Goal: Check status: Check status

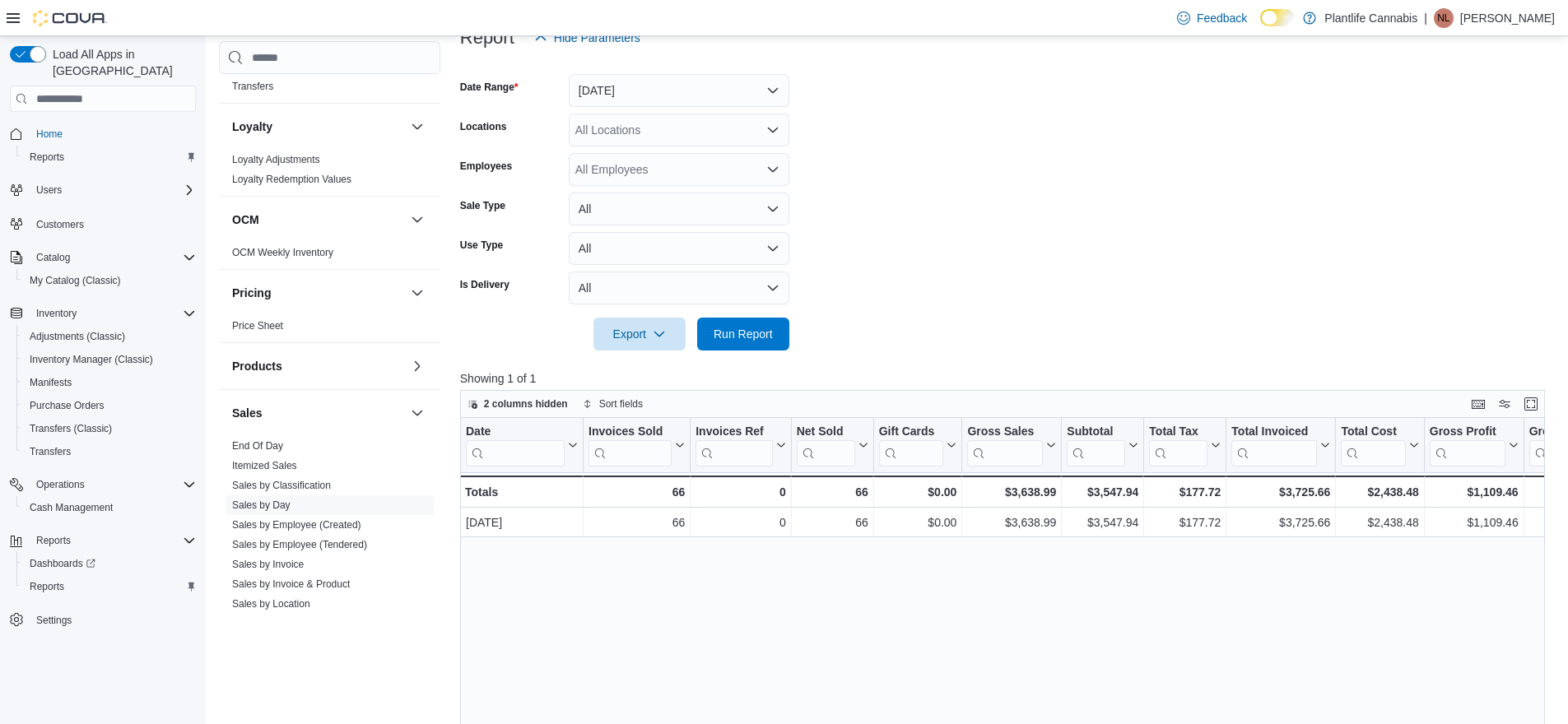
scroll to position [216, 0]
click at [625, 94] on button "[DATE]" at bounding box center [679, 91] width 220 height 33
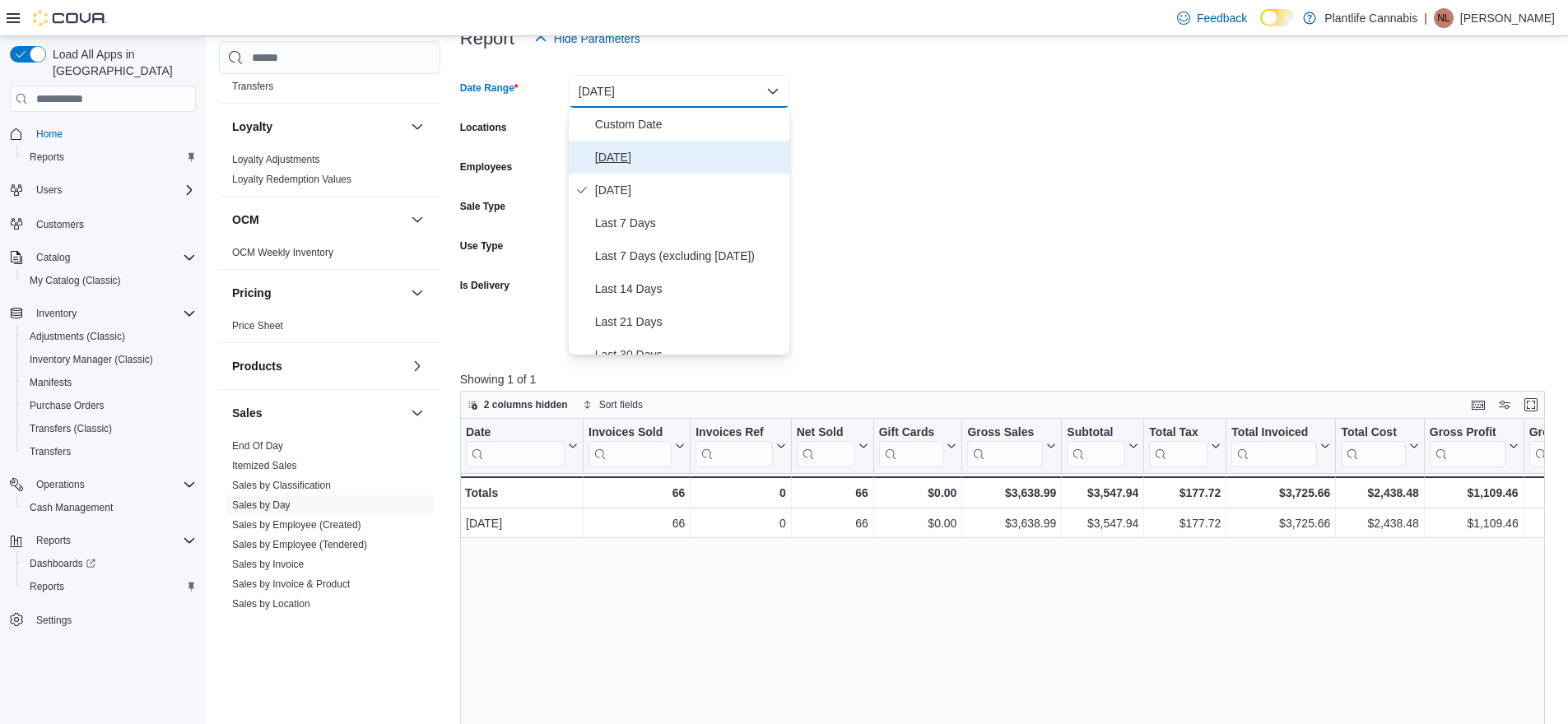
click at [614, 151] on span "[DATE]" at bounding box center [689, 157] width 187 height 20
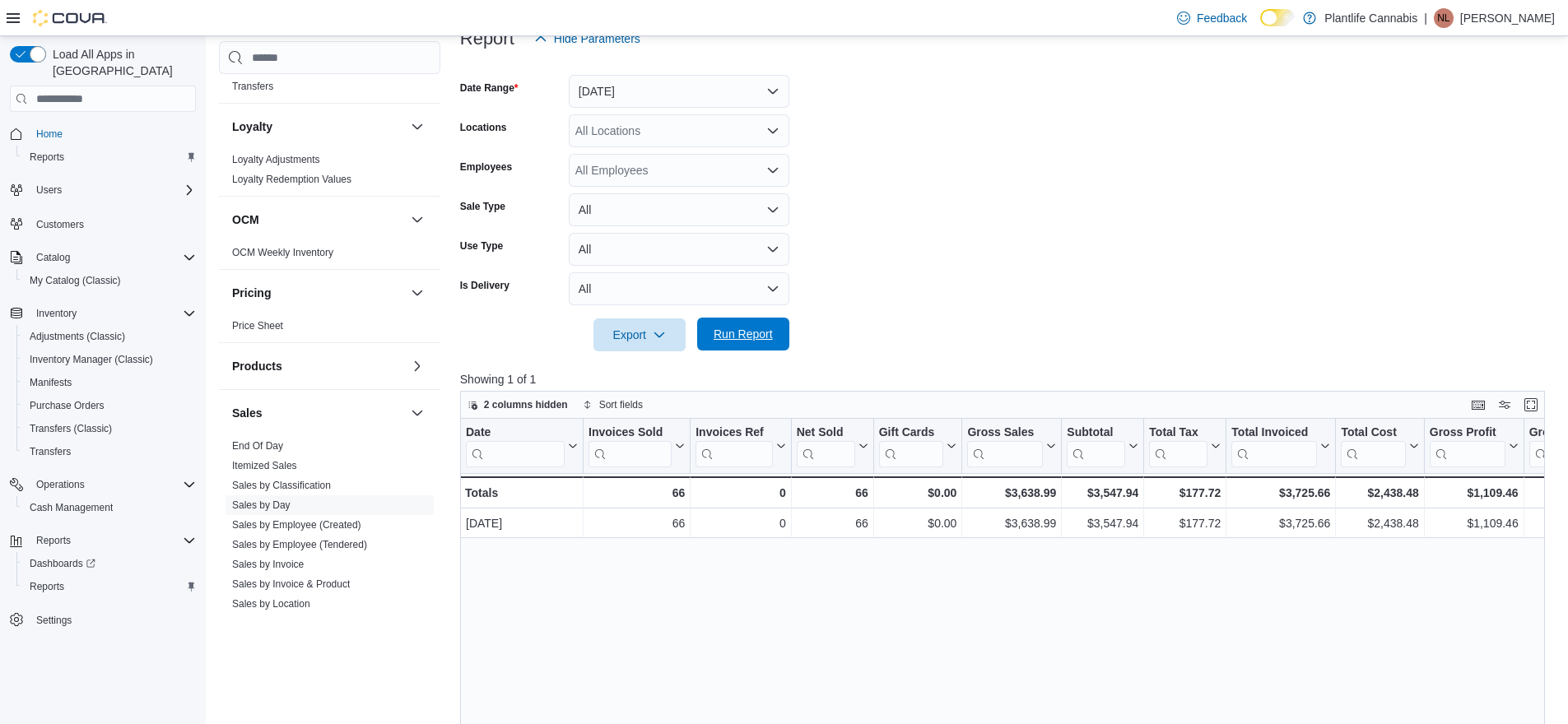
click at [764, 342] on span "Run Report" at bounding box center [743, 334] width 59 height 16
click at [298, 540] on link "Sales by Employee (Tendered)" at bounding box center [299, 544] width 135 height 12
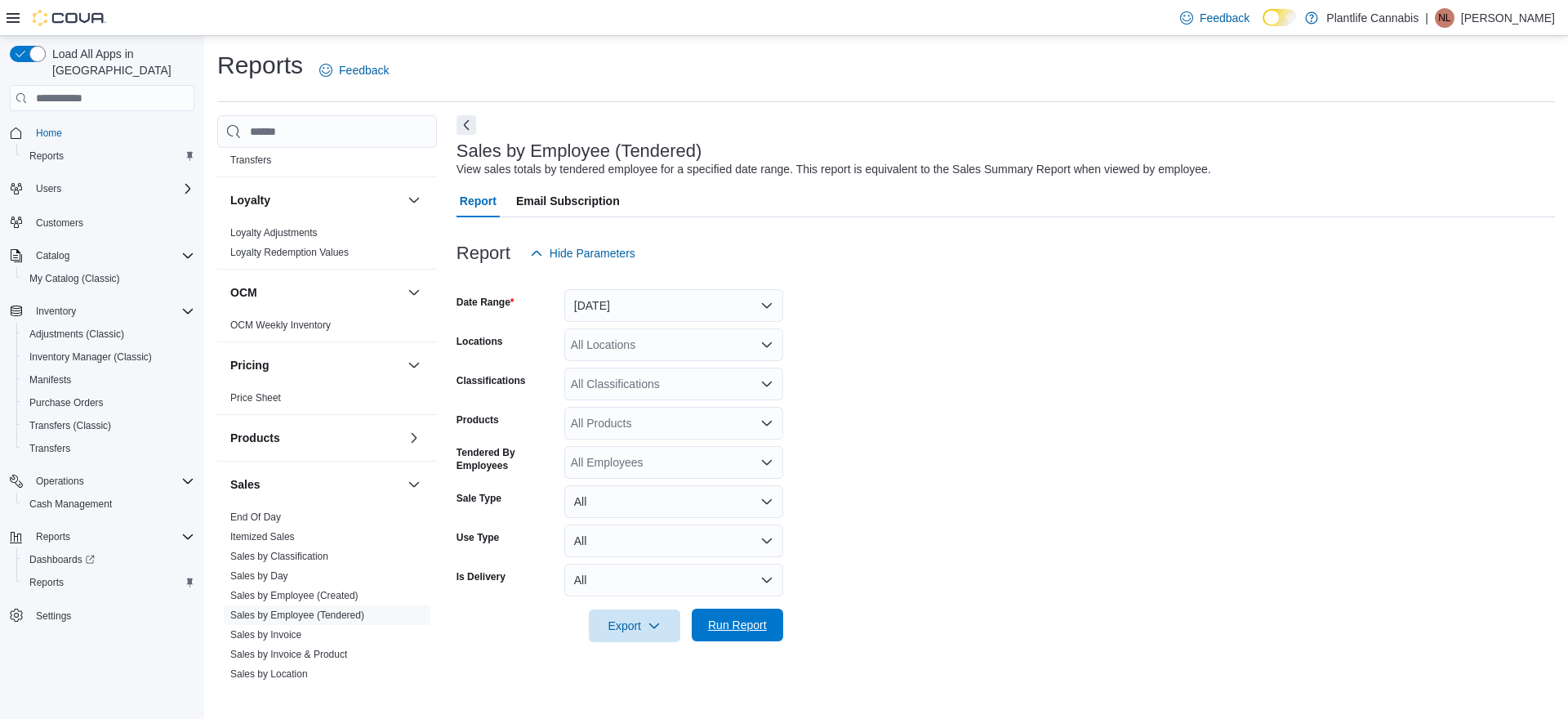
click at [753, 632] on span "Run Report" at bounding box center [737, 625] width 59 height 16
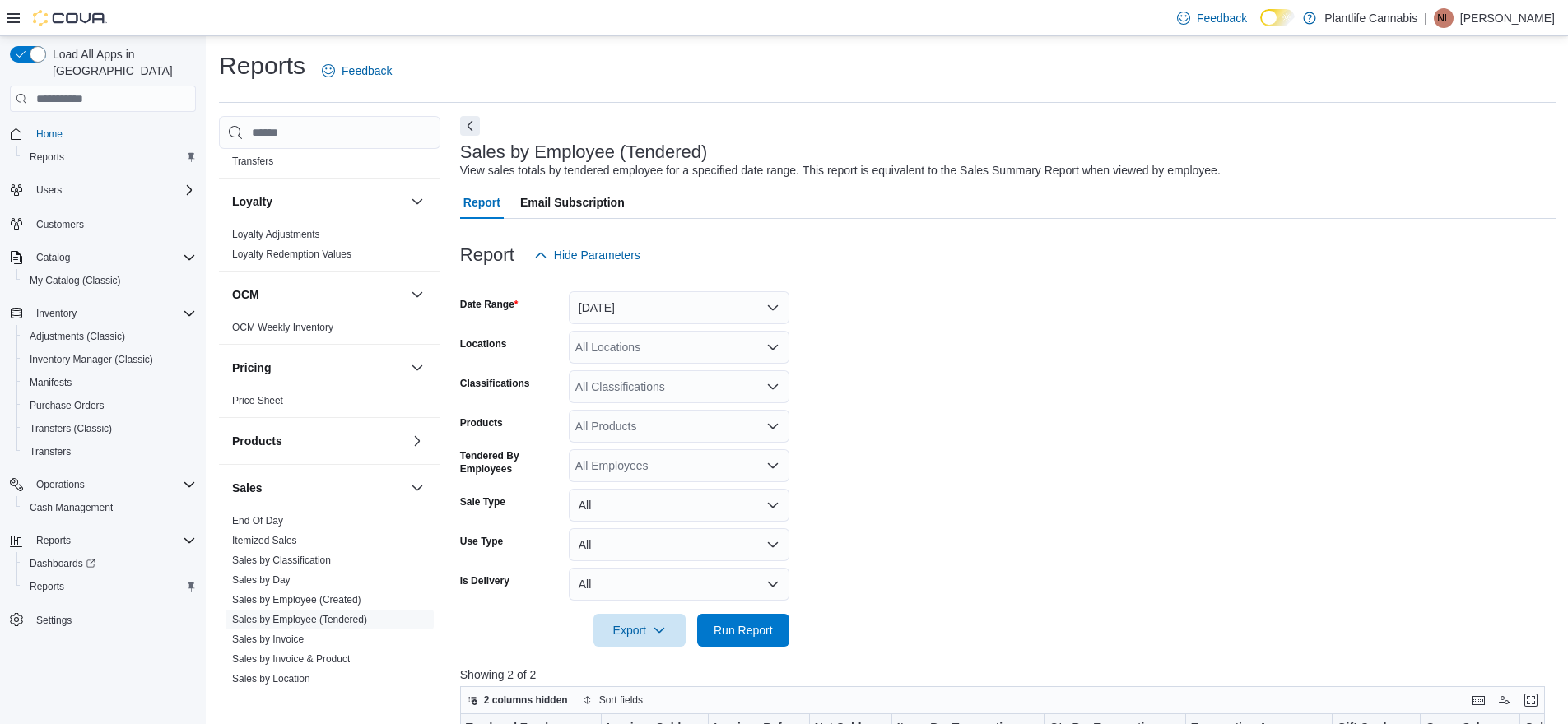
click at [626, 284] on div at bounding box center [1008, 281] width 1097 height 20
click at [626, 306] on button "[DATE]" at bounding box center [679, 307] width 220 height 33
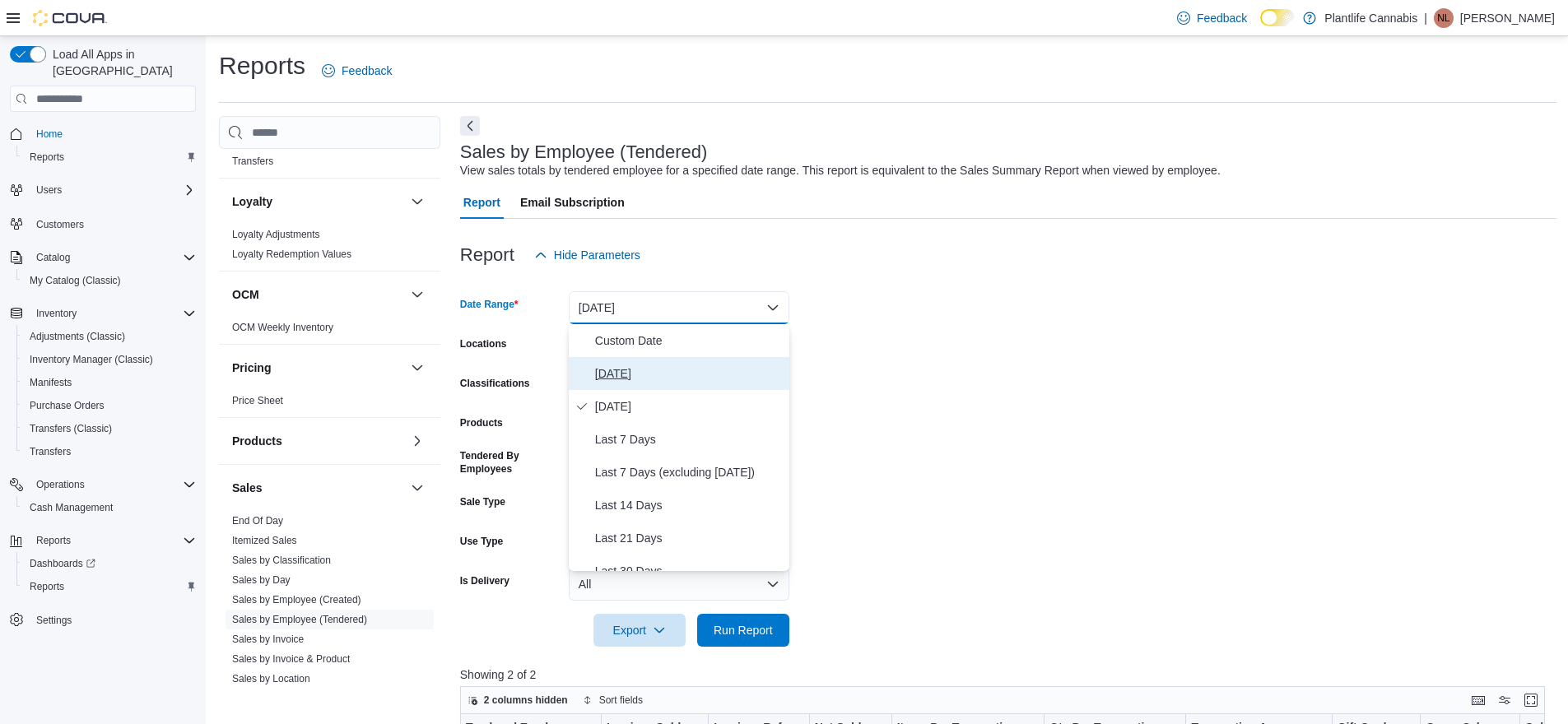
click at [622, 373] on span "[DATE]" at bounding box center [689, 374] width 187 height 20
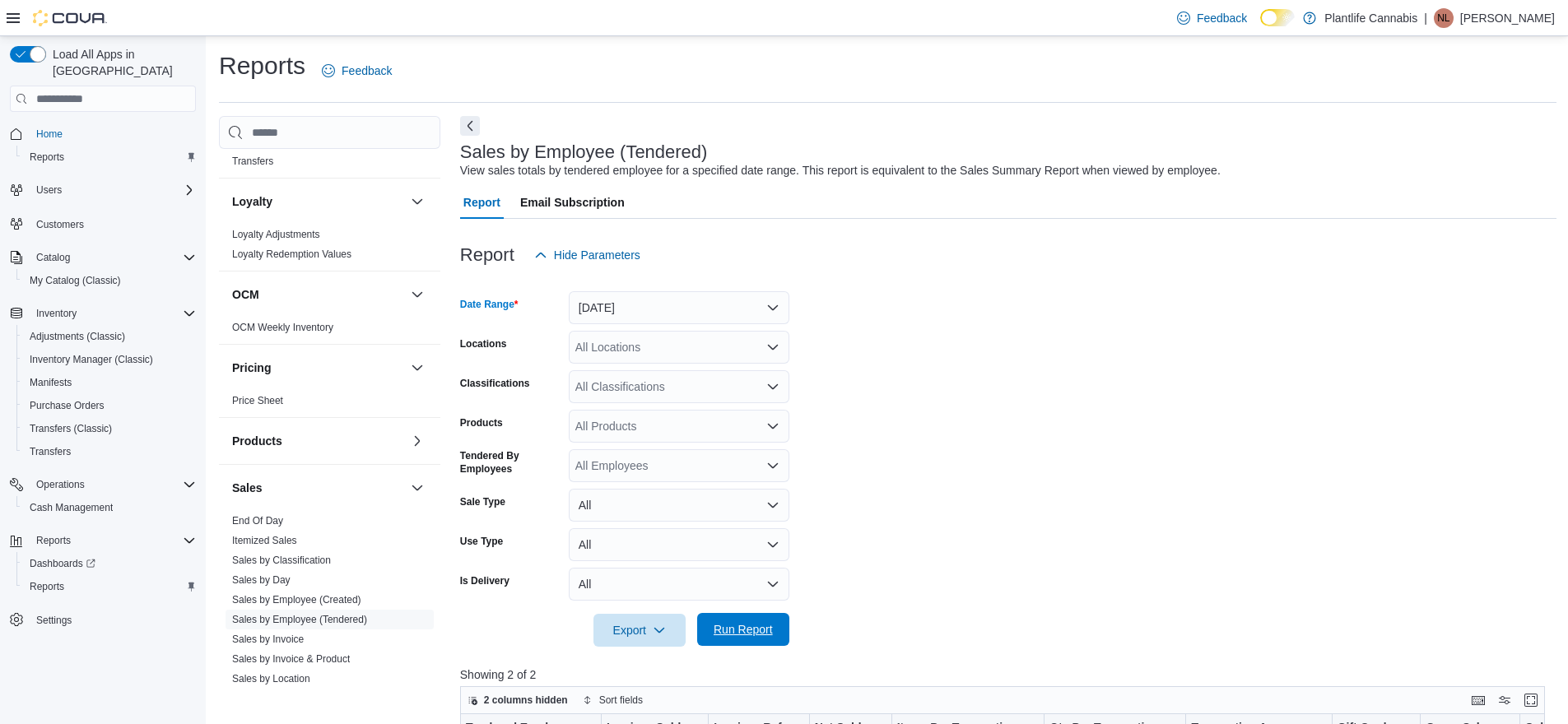
click at [724, 628] on span "Run Report" at bounding box center [743, 629] width 59 height 16
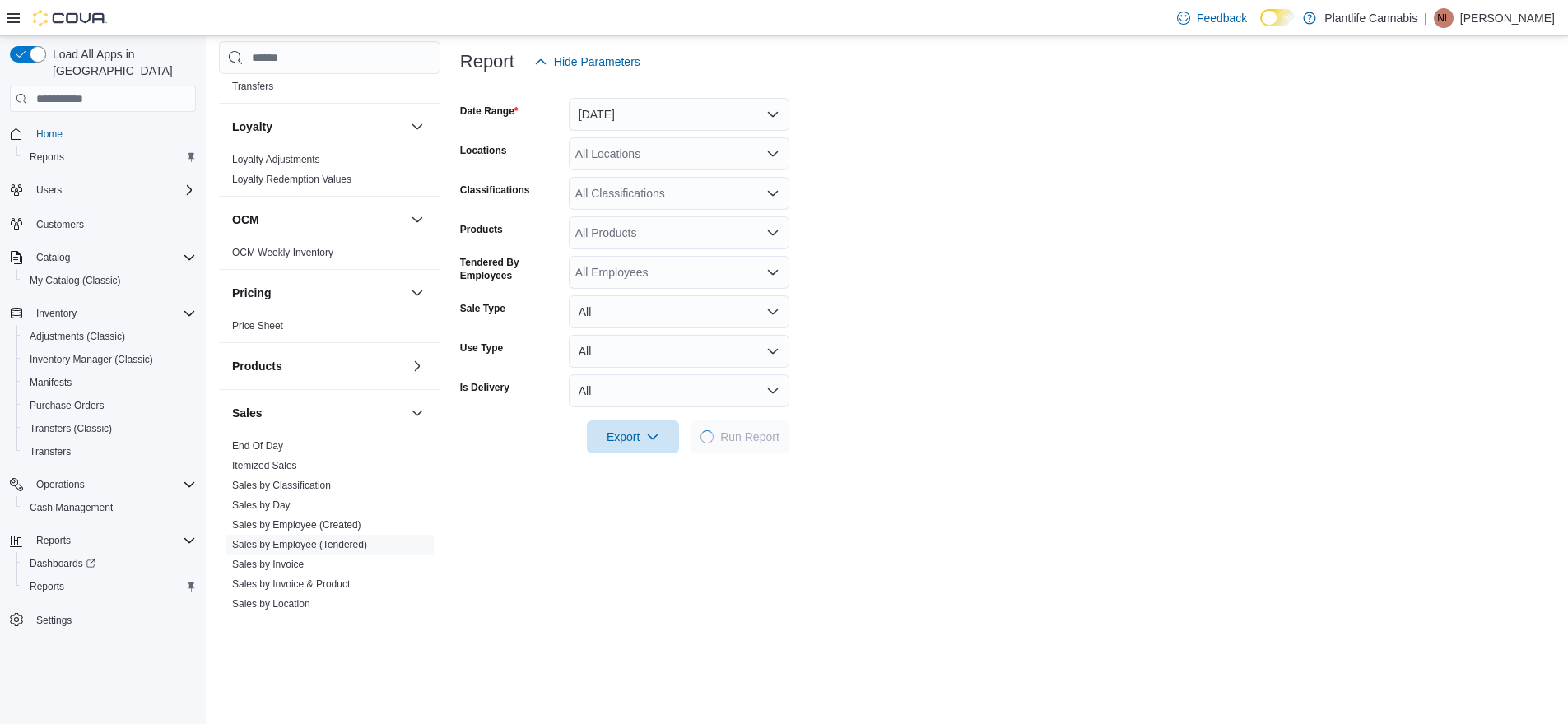
scroll to position [501, 0]
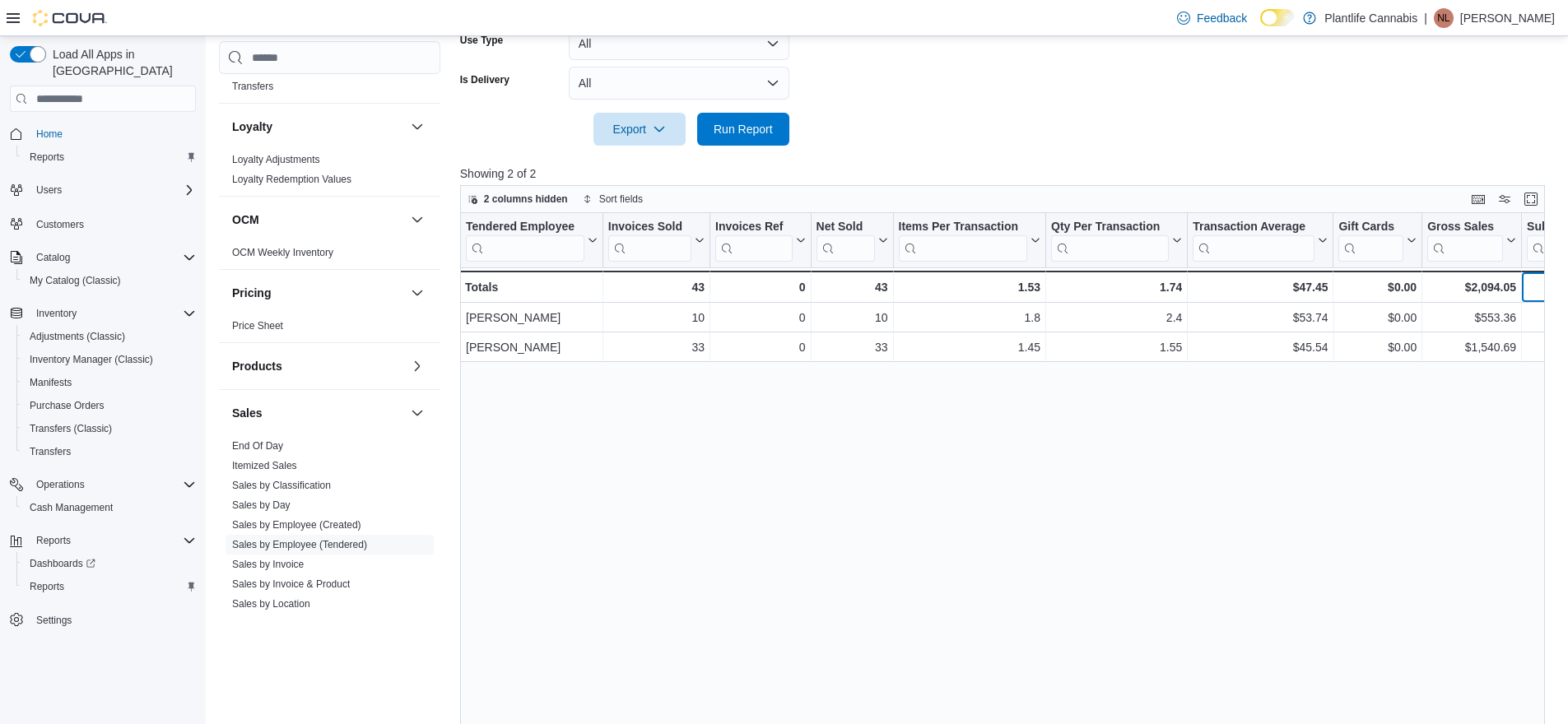
click at [1532, 287] on div "$2,040.25" at bounding box center [1563, 287] width 72 height 20
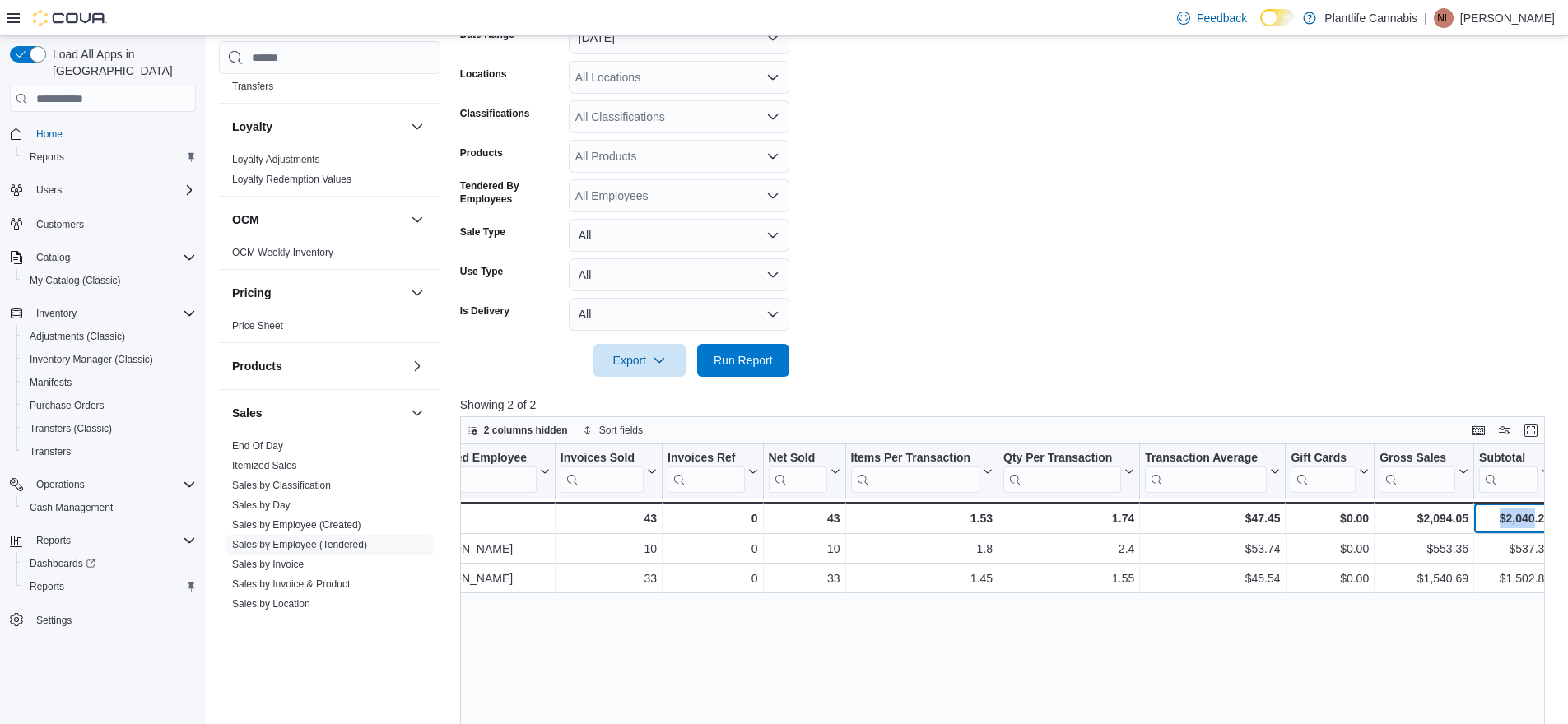
scroll to position [194, 0]
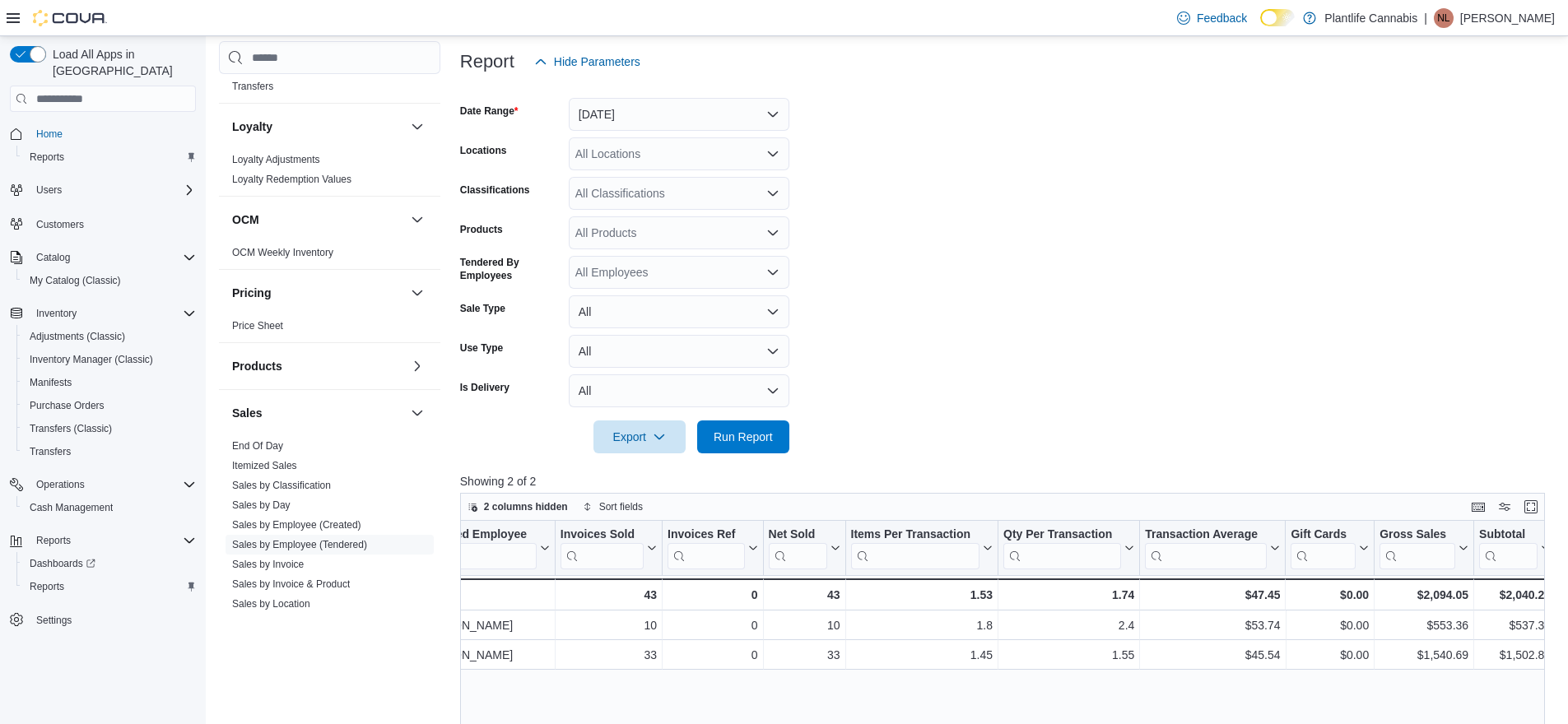
click at [632, 190] on div "All Classifications" at bounding box center [679, 193] width 220 height 33
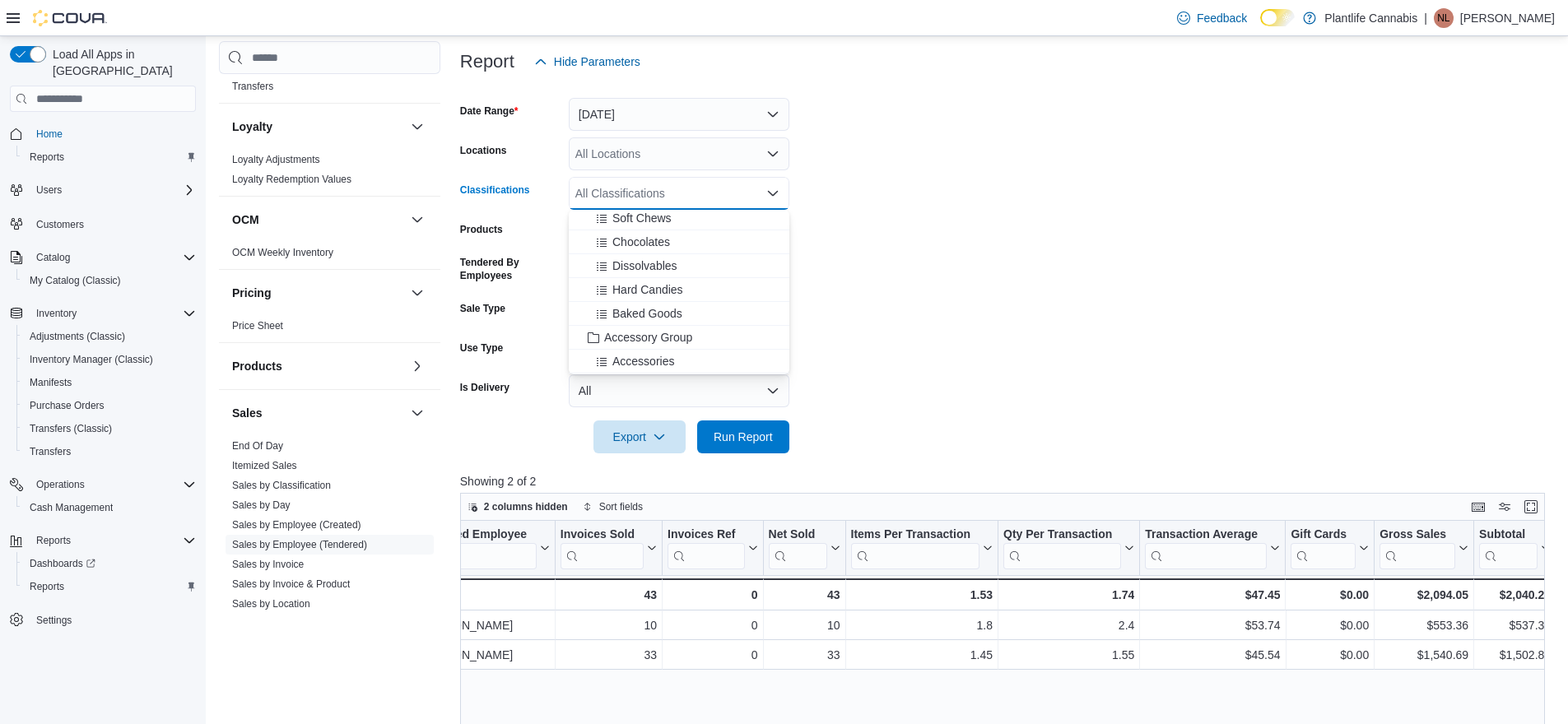
scroll to position [124, 0]
click at [641, 343] on span "Accessory Group" at bounding box center [648, 337] width 88 height 16
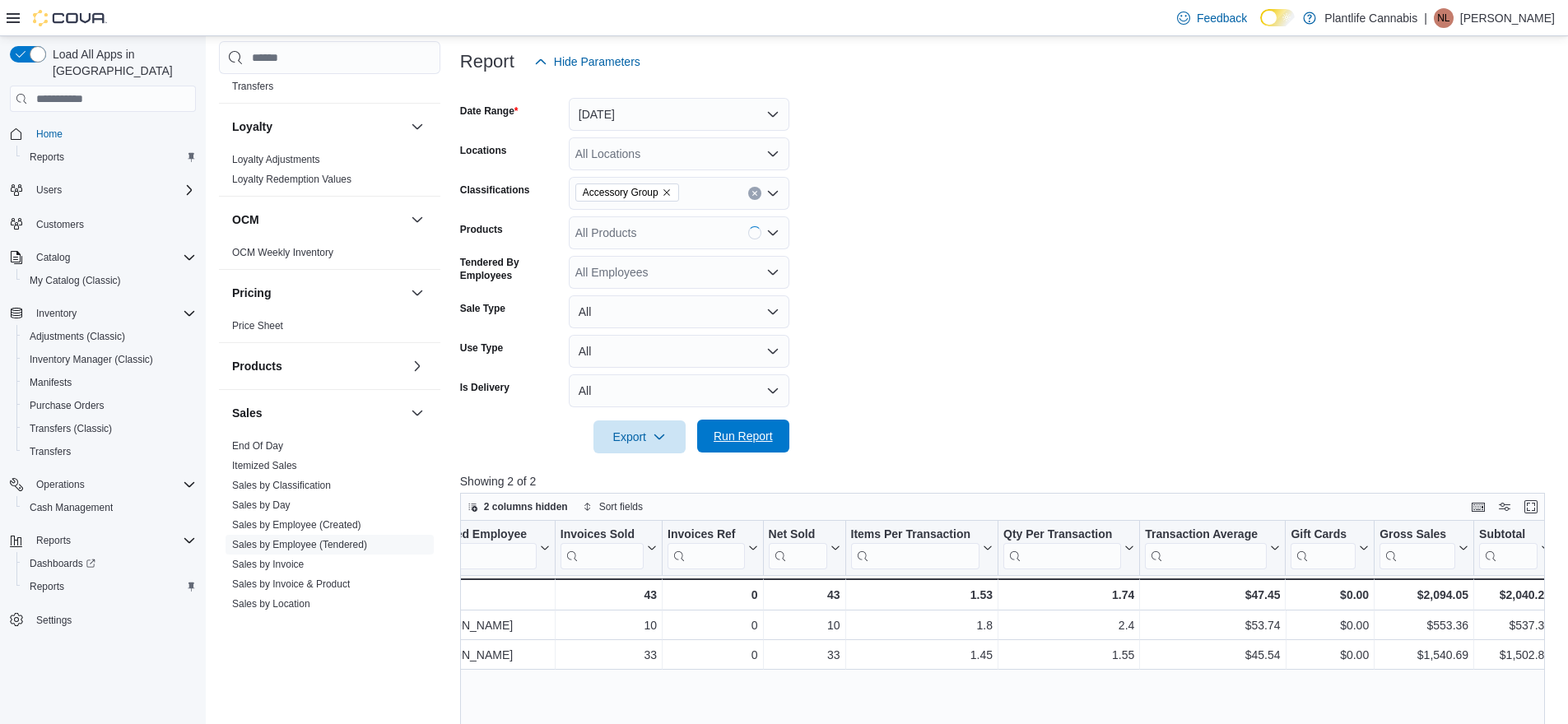
click at [774, 436] on span "Run Report" at bounding box center [744, 436] width 73 height 33
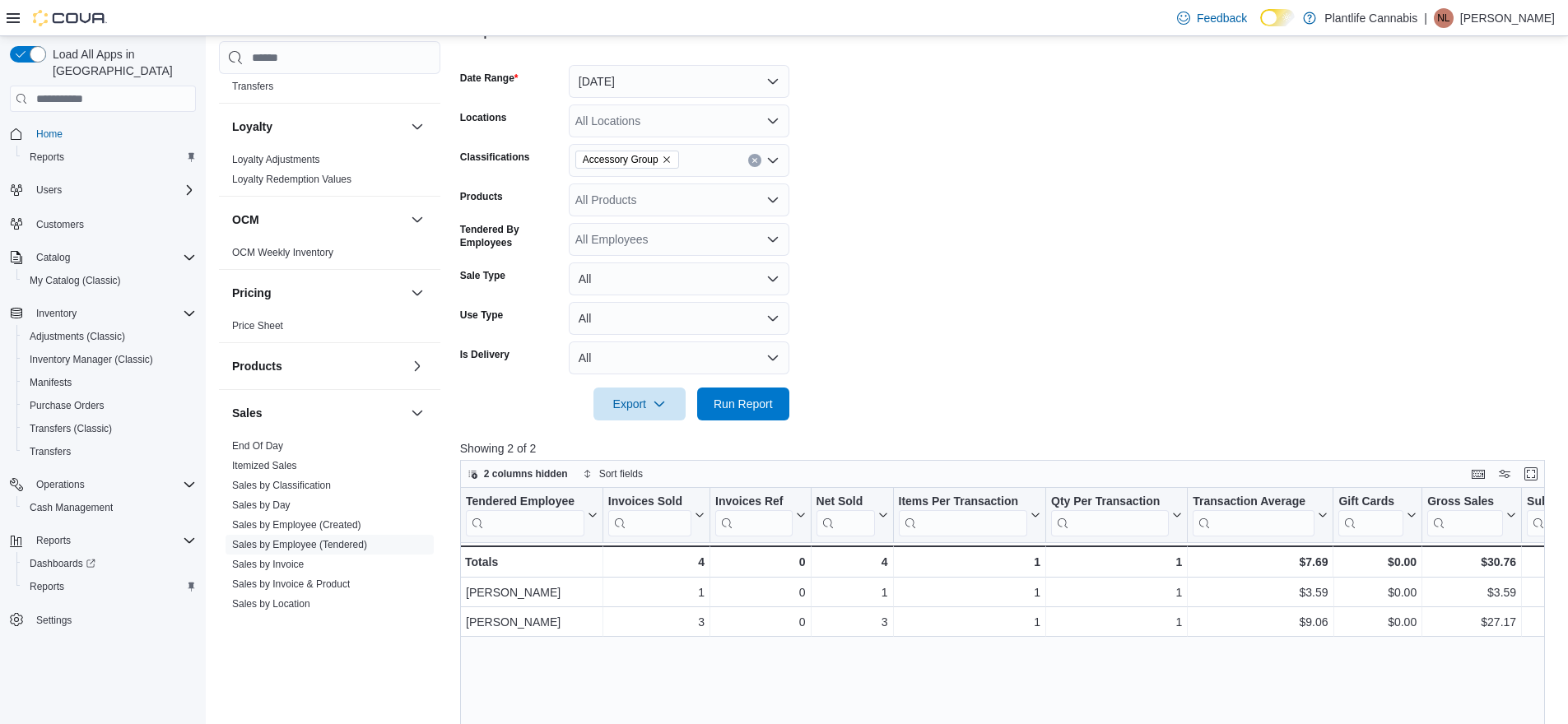
scroll to position [227, 0]
click at [1529, 568] on div "$30.76" at bounding box center [1563, 561] width 72 height 20
